Goal: Check status

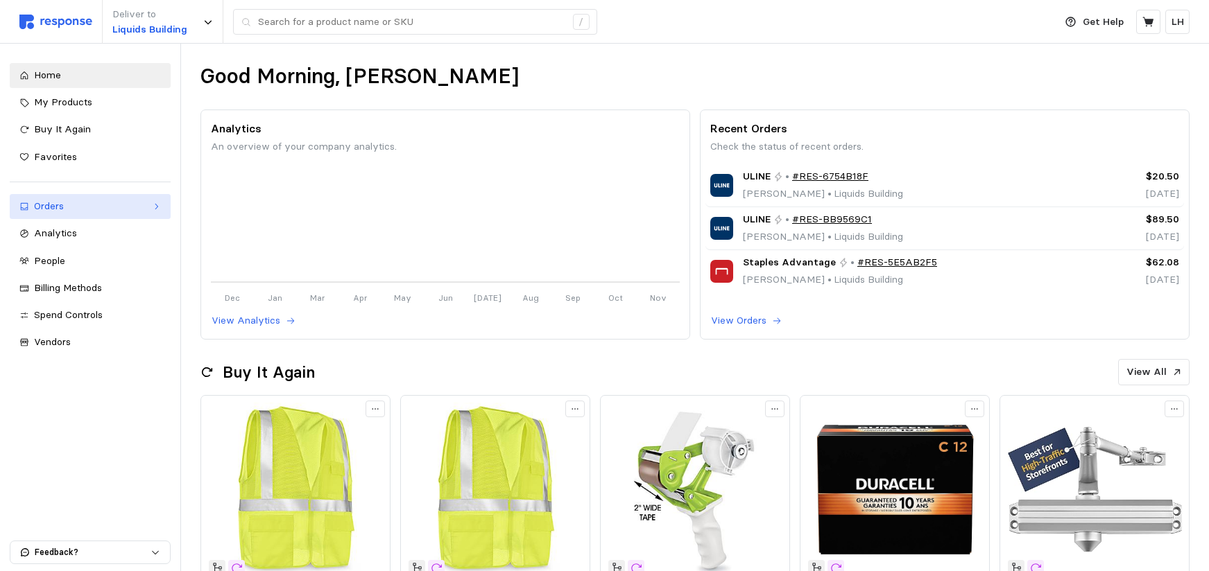
click at [65, 216] on link "Orders" at bounding box center [90, 206] width 161 height 25
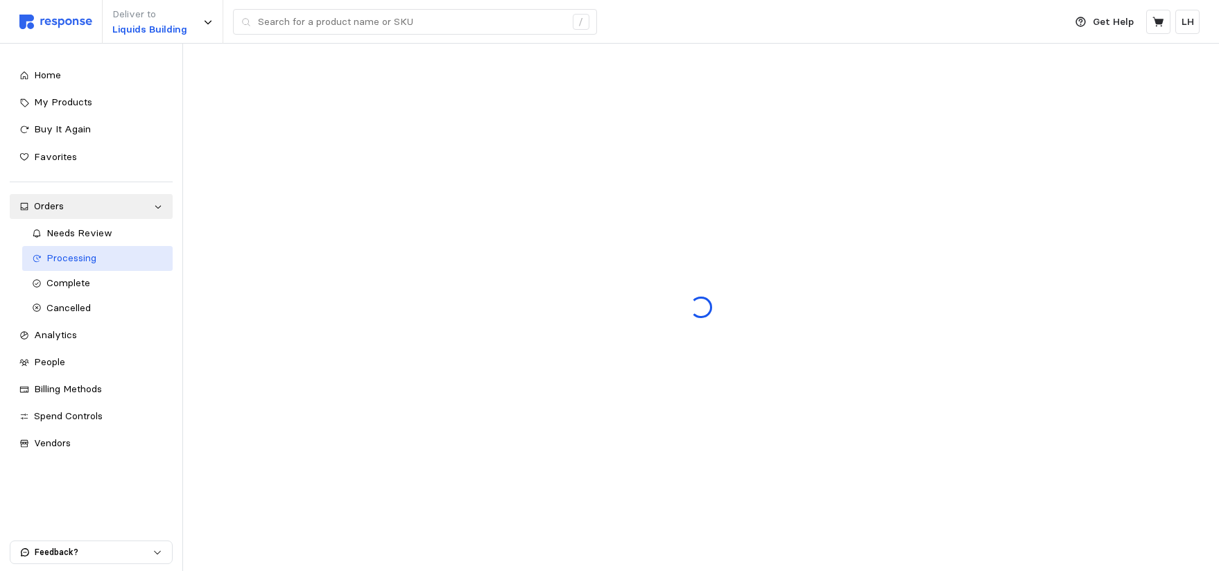
click at [74, 262] on span "Processing" at bounding box center [71, 258] width 50 height 12
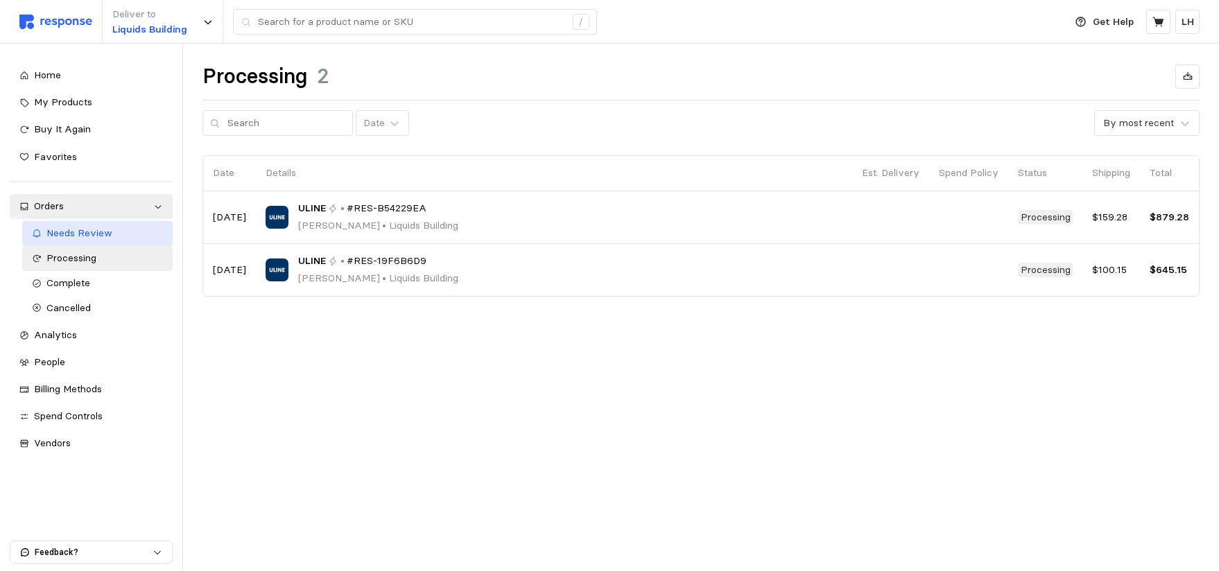
click at [83, 239] on span "Needs Review" at bounding box center [79, 233] width 66 height 12
